Goal: Task Accomplishment & Management: Use online tool/utility

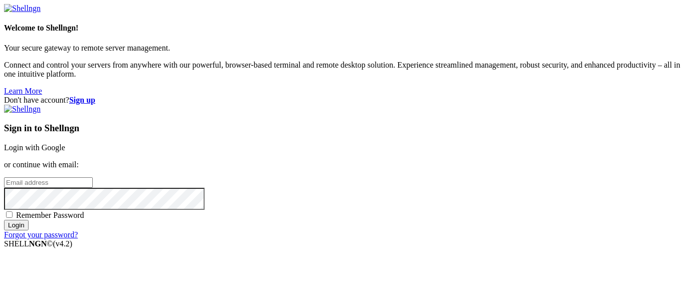
click at [65, 143] on link "Login with Google" at bounding box center [34, 147] width 61 height 9
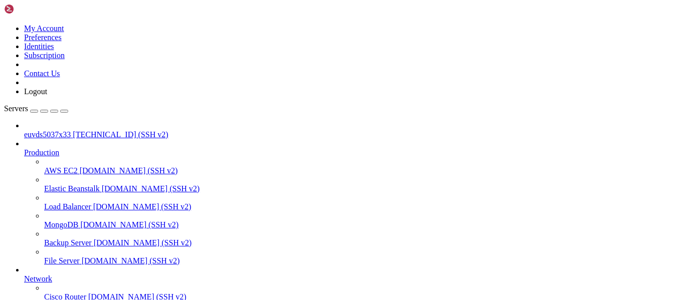
click at [34, 130] on span "euvds5037x33" at bounding box center [47, 134] width 47 height 9
drag, startPoint x: 392, startPoint y: 148, endPoint x: 265, endPoint y: 103, distance: 134.7
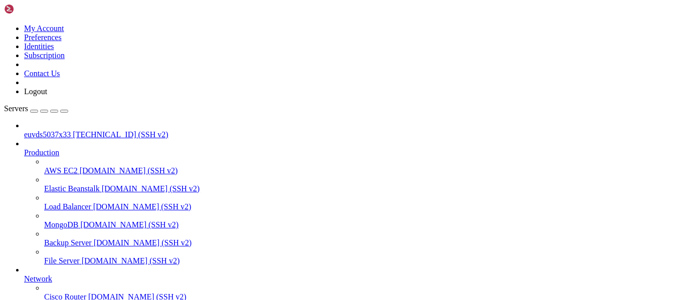
drag, startPoint x: 382, startPoint y: 150, endPoint x: 251, endPoint y: 100, distance: 140.8
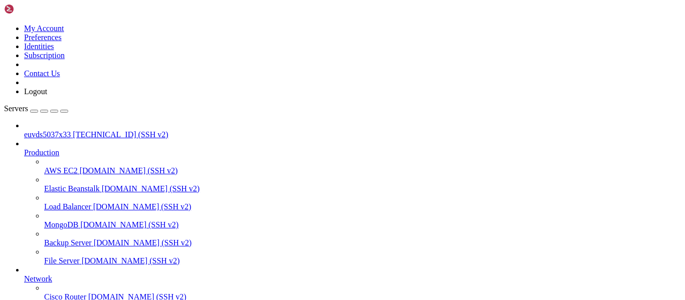
click at [71, 130] on span "euvds5037x33" at bounding box center [47, 134] width 47 height 9
drag, startPoint x: 420, startPoint y: 143, endPoint x: 294, endPoint y: 97, distance: 134.1
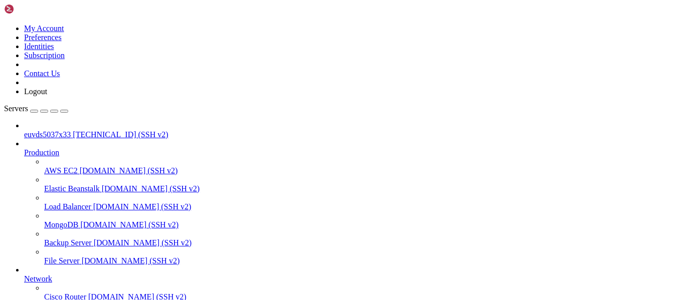
drag, startPoint x: 7, startPoint y: 765, endPoint x: 119, endPoint y: 816, distance: 123.2
drag, startPoint x: 10, startPoint y: 766, endPoint x: 121, endPoint y: 785, distance: 113.0
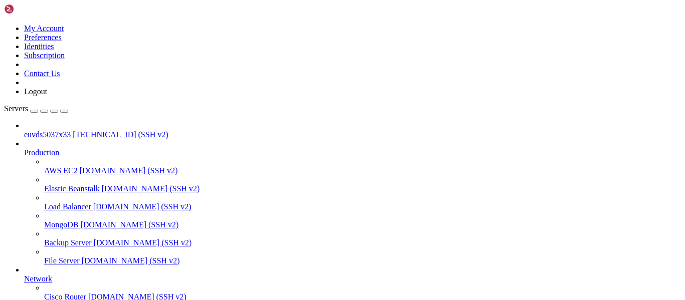
drag, startPoint x: 11, startPoint y: 766, endPoint x: 105, endPoint y: 809, distance: 103.9
copy x-screen "* Support: [URL][DOMAIN_NAME] The programs included with the Ubuntu system are …"
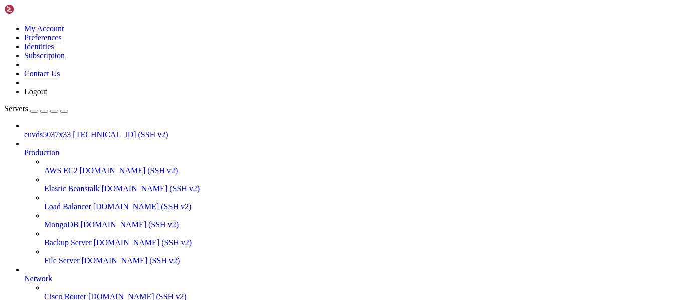
drag, startPoint x: 404, startPoint y: 139, endPoint x: 278, endPoint y: 93, distance: 133.6
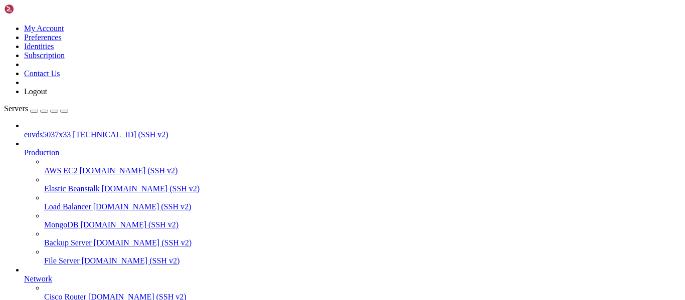
drag, startPoint x: 8, startPoint y: 786, endPoint x: 152, endPoint y: 805, distance: 145.3
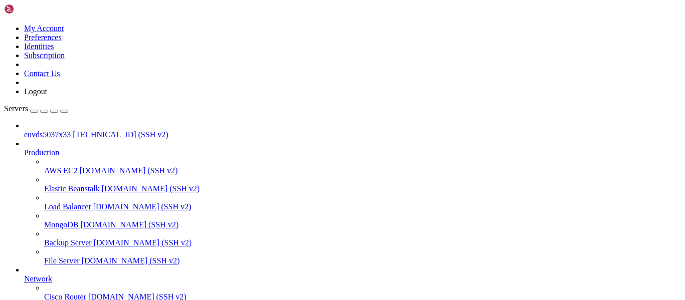
copy div "root@euvds5037x33:~# systemctl start mariadb Failed to start mariadb.service: U…"
drag, startPoint x: 9, startPoint y: 733, endPoint x: 60, endPoint y: 808, distance: 91.0
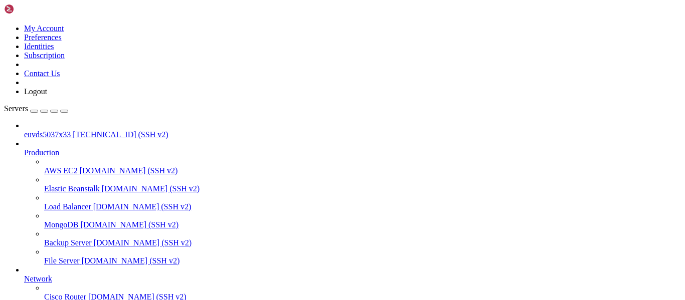
drag, startPoint x: 5, startPoint y: 730, endPoint x: 245, endPoint y: 711, distance: 241.0
drag, startPoint x: 9, startPoint y: 729, endPoint x: 109, endPoint y: 783, distance: 113.8
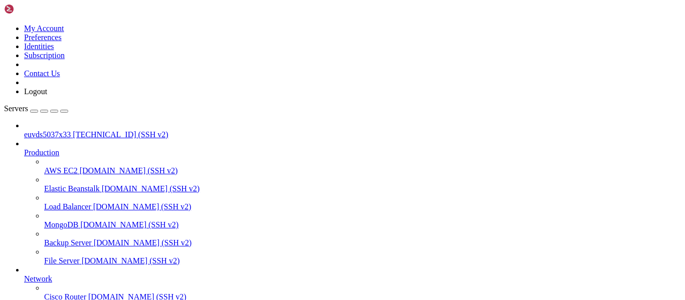
copy div "root@euvds5037x33:~# systemctl start mariadb Failed to start mariadb.service: U…"
drag, startPoint x: 9, startPoint y: 613, endPoint x: 215, endPoint y: 821, distance: 292.9
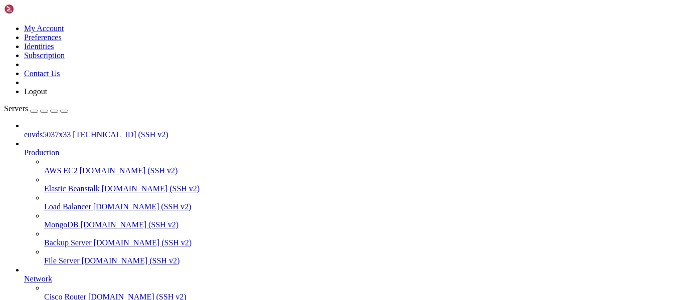
click html "Page up Dateien in /root/. root@euvds5037x33:~# systemctl start mariadb root@eu…"
drag, startPoint x: 8, startPoint y: 724, endPoint x: 64, endPoint y: 772, distance: 74.0
drag, startPoint x: 8, startPoint y: 723, endPoint x: 263, endPoint y: 828, distance: 275.7
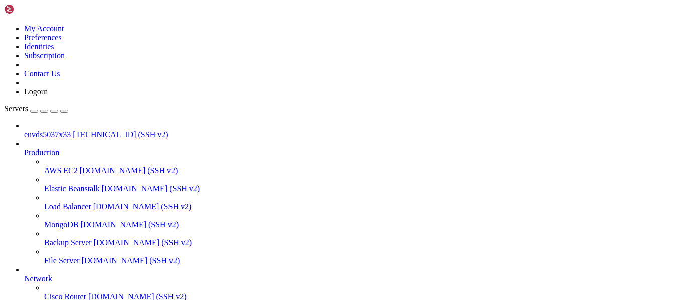
click html "Page up root@euvds5037x33:~# systemctl start mariadb Failed to start mariadb.se…"
drag, startPoint x: 11, startPoint y: 616, endPoint x: 169, endPoint y: 795, distance: 239.1
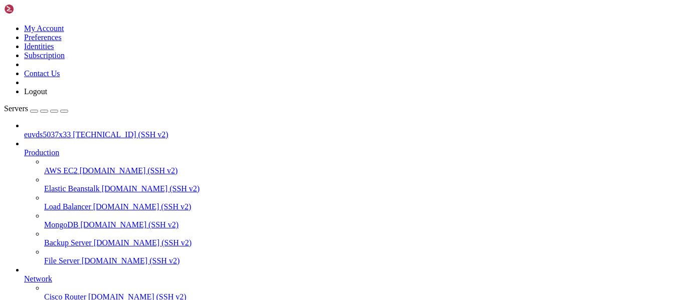
copy div "oot@euvds5037x33:~# systemctl start mariadb Failed to start mariadb.service: Un…"
drag, startPoint x: 9, startPoint y: 769, endPoint x: 44, endPoint y: 795, distance: 43.4
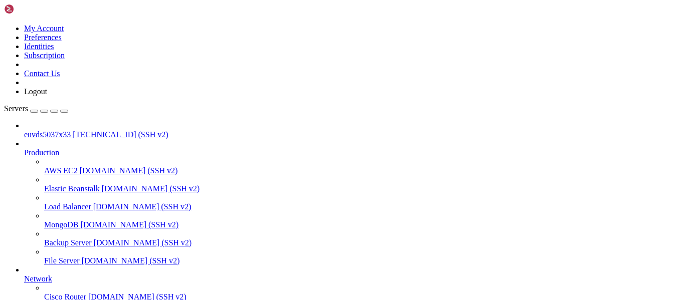
copy div "root@euvds5037x33:~# apt list --installed | grep mariadb WARNING: apt does not …"
drag, startPoint x: 9, startPoint y: 585, endPoint x: 167, endPoint y: 784, distance: 254.1
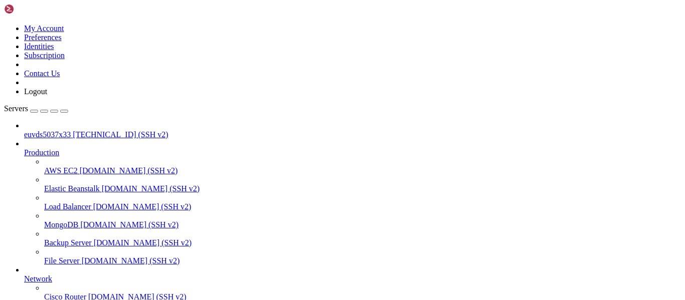
drag, startPoint x: 15, startPoint y: 759, endPoint x: 280, endPoint y: 802, distance: 269.3
copy div "mariadb-server* 0 upgraded, 0 newly installed, 1 to remove and 0 not upgraded. …"
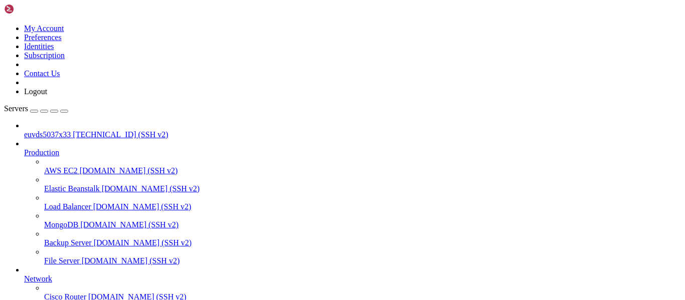
drag, startPoint x: 7, startPoint y: 641, endPoint x: 189, endPoint y: 798, distance: 240.0
copy div "Use 'apt autoremove' to remove them. The following packages will be REMOVED: ma…"
drag, startPoint x: 8, startPoint y: 687, endPoint x: 266, endPoint y: 802, distance: 282.4
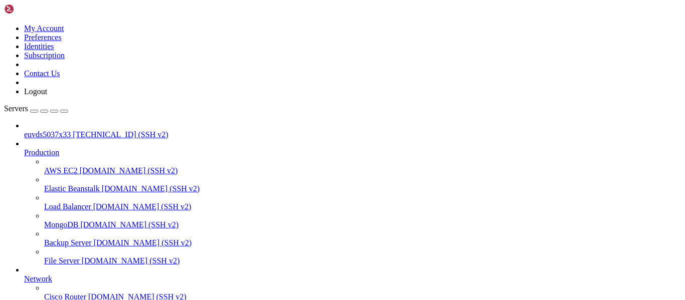
copy div "The following packages were automatically installed and are no longer required:…"
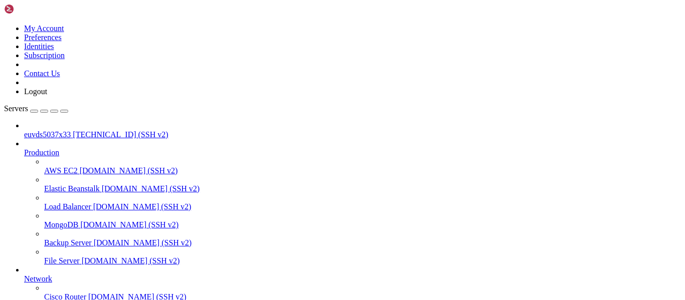
scroll to position [3918, 0]
click at [73, 130] on span "[TECHNICAL_ID] (SSH v2)" at bounding box center [120, 134] width 95 height 9
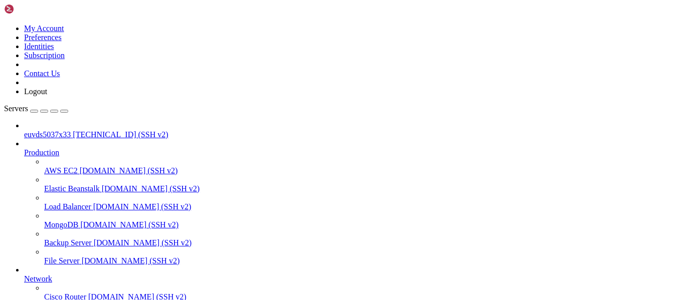
click at [73, 130] on span "[TECHNICAL_ID] (SSH v2)" at bounding box center [120, 134] width 95 height 9
drag, startPoint x: 9, startPoint y: 636, endPoint x: 77, endPoint y: 795, distance: 173.0
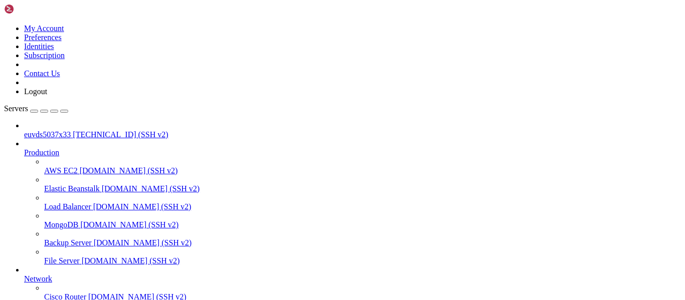
copy div "Last login: [DATE] from [TECHNICAL_ID] root@euvds5037x33:~# ls -la /var/backups…"
drag, startPoint x: 9, startPoint y: 661, endPoint x: 216, endPoint y: 747, distance: 223.7
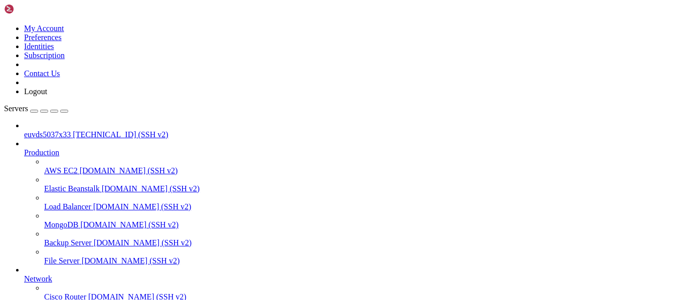
drag, startPoint x: 7, startPoint y: 659, endPoint x: 17, endPoint y: 661, distance: 10.3
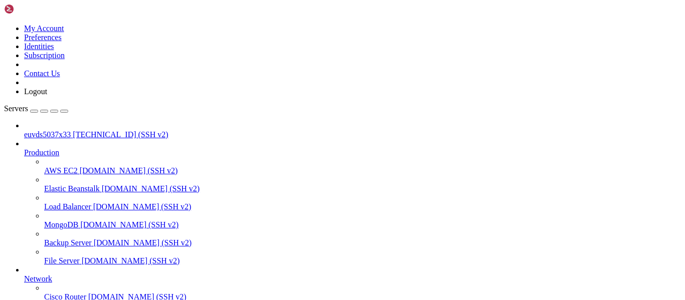
scroll to position [858, 0]
drag, startPoint x: 25, startPoint y: 613, endPoint x: 343, endPoint y: 792, distance: 365.1
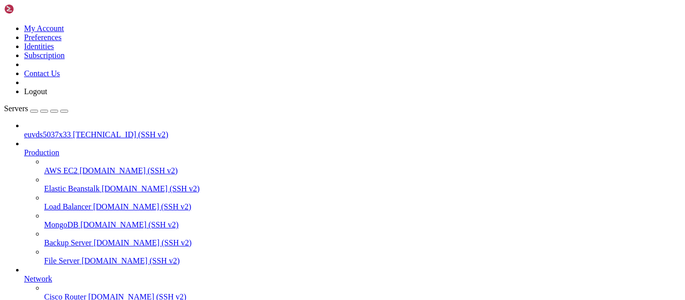
scroll to position [8597, 0]
click at [41, 130] on span "euvds5037x33" at bounding box center [47, 134] width 47 height 9
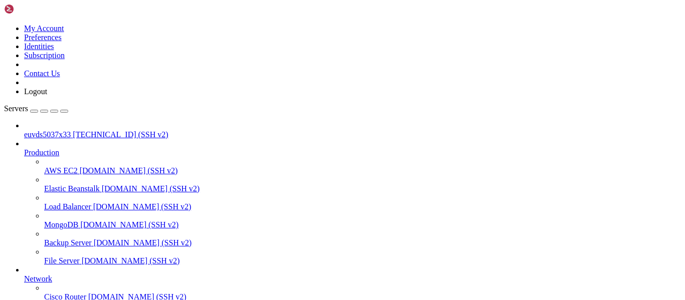
drag, startPoint x: 380, startPoint y: 148, endPoint x: 255, endPoint y: 102, distance: 133.4
drag, startPoint x: 408, startPoint y: 141, endPoint x: 282, endPoint y: 92, distance: 134.9
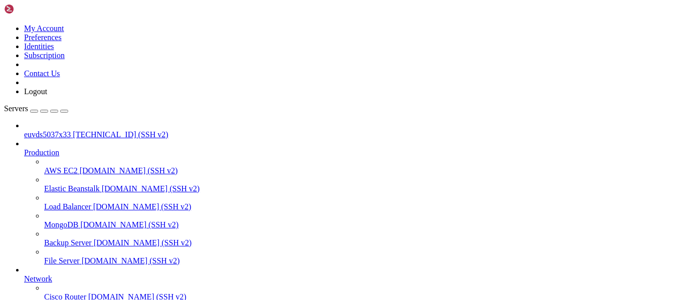
click at [66, 130] on span "euvds5037x33" at bounding box center [47, 134] width 47 height 9
click at [68, 130] on span "euvds5037x33" at bounding box center [47, 134] width 47 height 9
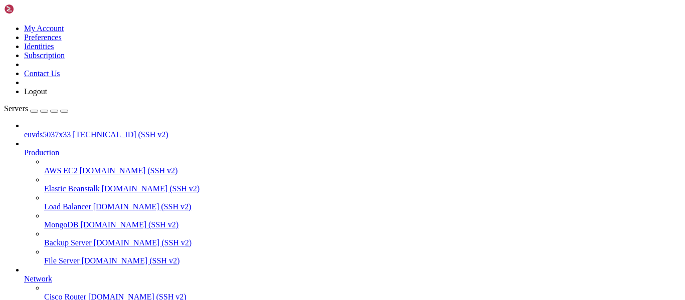
scroll to position [713, 0]
click at [83, 130] on span "[TECHNICAL_ID] (SSH v2)" at bounding box center [120, 134] width 95 height 9
click at [81, 130] on span "[TECHNICAL_ID] (SSH v2)" at bounding box center [120, 134] width 95 height 9
click at [64, 130] on span "euvds5037x33" at bounding box center [47, 134] width 47 height 9
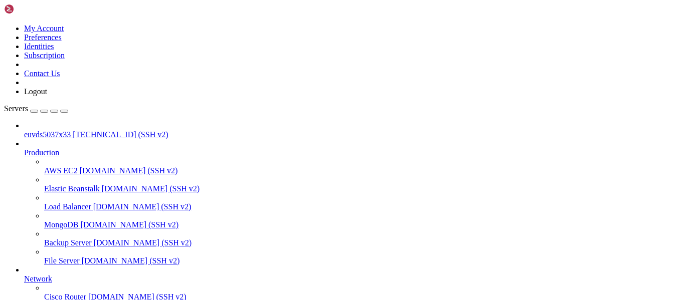
click at [64, 130] on span "euvds5037x33" at bounding box center [47, 134] width 47 height 9
drag, startPoint x: 412, startPoint y: 145, endPoint x: 286, endPoint y: 98, distance: 134.2
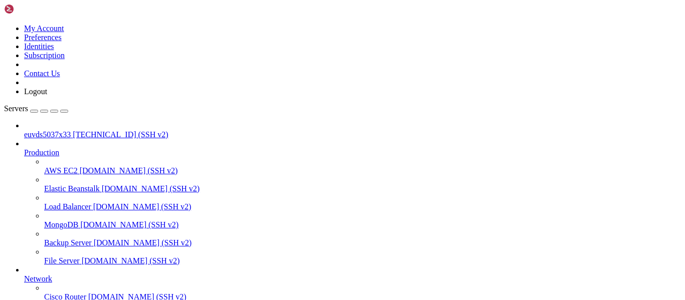
click at [82, 130] on span "[TECHNICAL_ID] (SSH v2)" at bounding box center [120, 134] width 95 height 9
click at [81, 130] on span "[TECHNICAL_ID] (SSH v2)" at bounding box center [120, 134] width 95 height 9
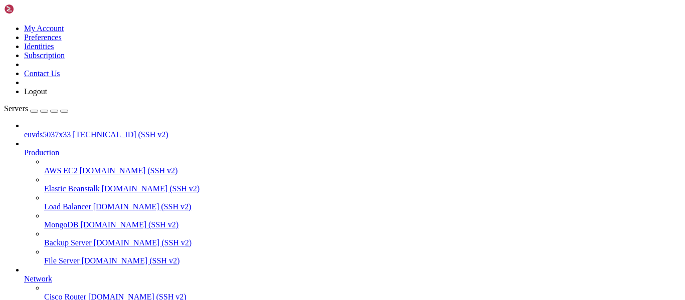
click at [73, 130] on span "[TECHNICAL_ID] (SSH v2)" at bounding box center [120, 134] width 95 height 9
click at [92, 130] on span "[TECHNICAL_ID] (SSH v2)" at bounding box center [120, 134] width 95 height 9
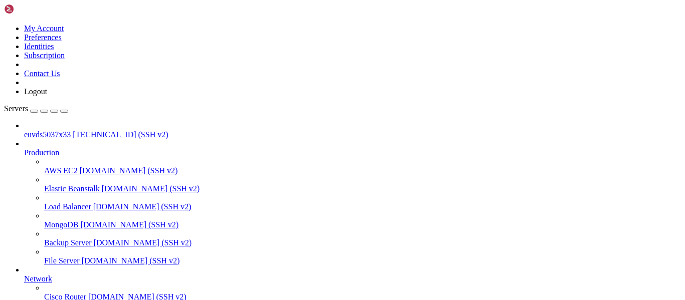
click at [92, 130] on span "[TECHNICAL_ID] (SSH v2)" at bounding box center [120, 134] width 95 height 9
drag, startPoint x: 401, startPoint y: 147, endPoint x: 275, endPoint y: 101, distance: 134.2
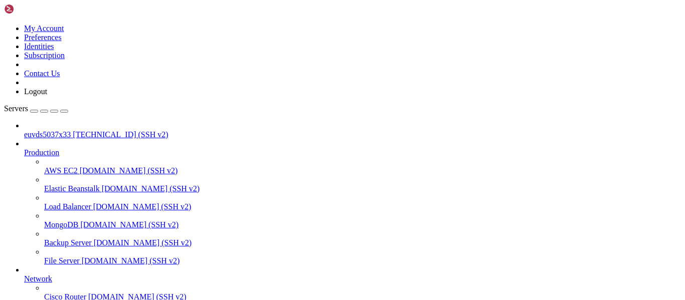
drag, startPoint x: 10, startPoint y: 641, endPoint x: 125, endPoint y: 639, distance: 115.4
